Goal: Task Accomplishment & Management: Use online tool/utility

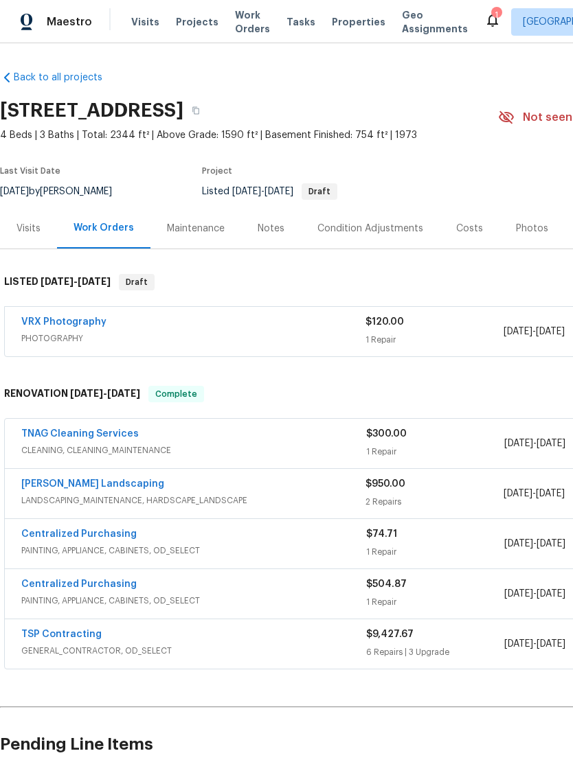
click at [294, 438] on div "TNAG Cleaning Services" at bounding box center [193, 435] width 345 height 16
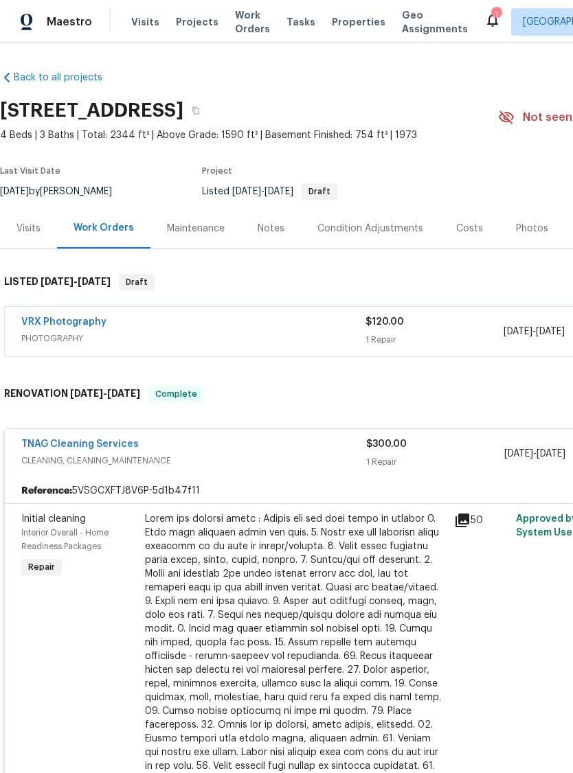
click at [273, 592] on div at bounding box center [295, 663] width 301 height 302
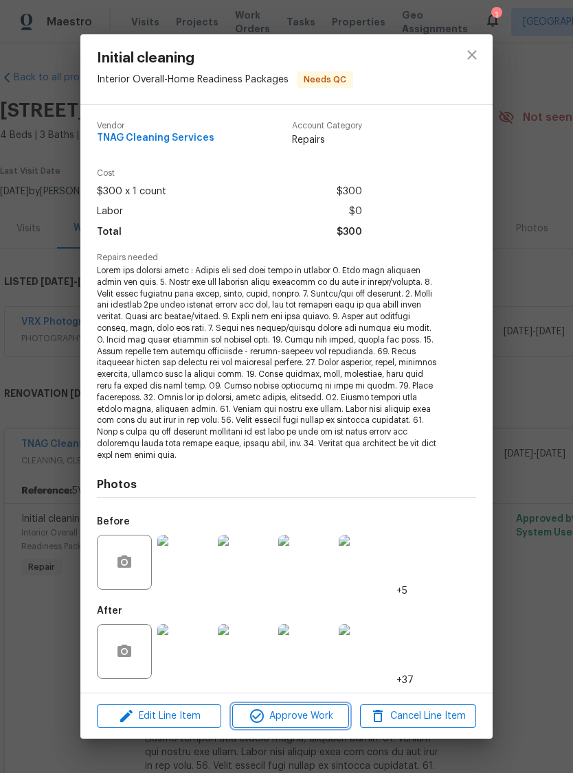
click at [304, 710] on span "Approve Work" at bounding box center [290, 716] width 108 height 17
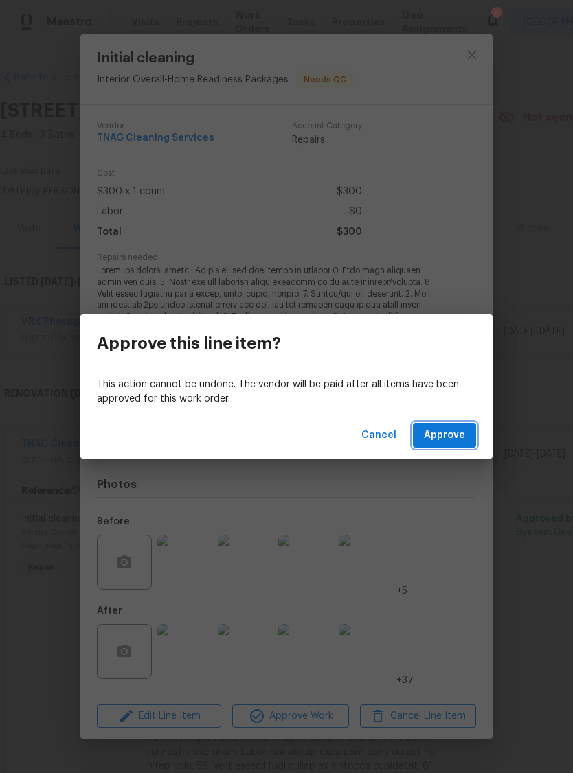
click at [462, 441] on span "Approve" at bounding box center [444, 435] width 41 height 17
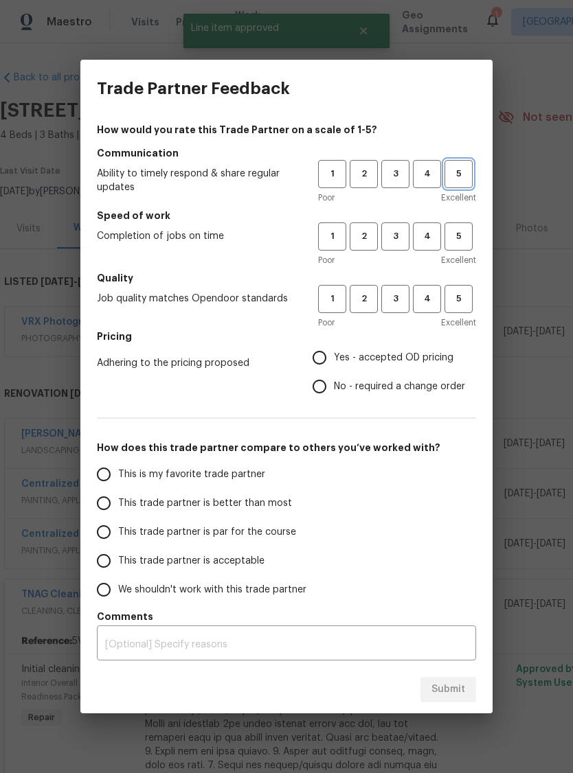
click at [457, 183] on button "5" at bounding box center [458, 174] width 28 height 28
click at [456, 240] on span "5" at bounding box center [458, 237] width 25 height 16
click at [460, 306] on span "5" at bounding box center [458, 299] width 25 height 16
click at [332, 359] on input "Yes - accepted OD pricing" at bounding box center [319, 357] width 29 height 29
radio input "true"
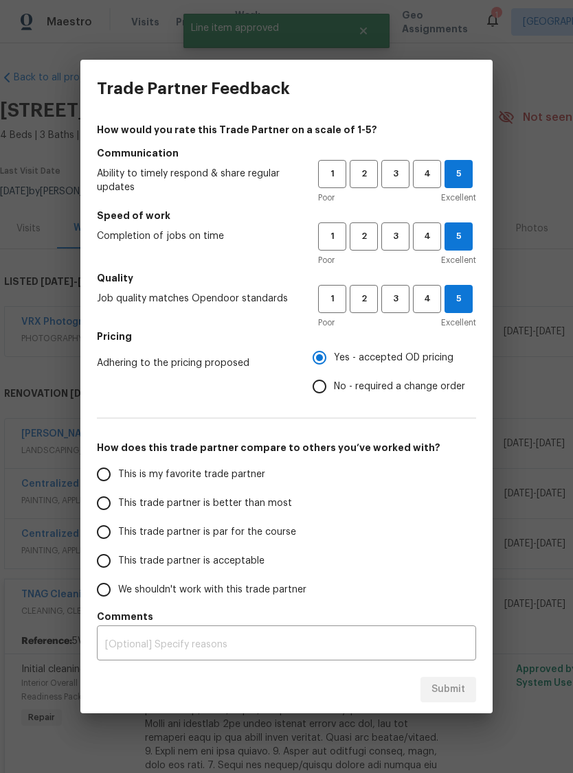
click at [104, 484] on input "This is my favorite trade partner" at bounding box center [103, 474] width 29 height 29
click at [452, 686] on span "Submit" at bounding box center [448, 689] width 34 height 17
radio input "true"
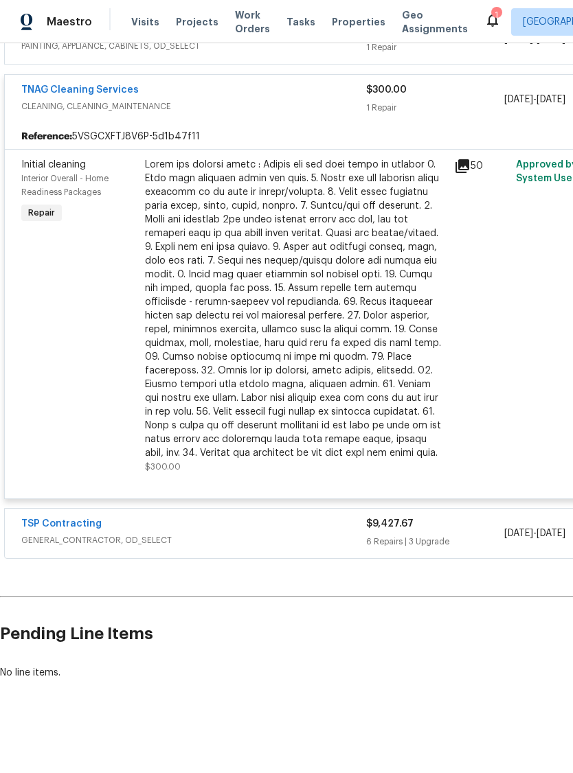
scroll to position [505, 0]
